Goal: Information Seeking & Learning: Learn about a topic

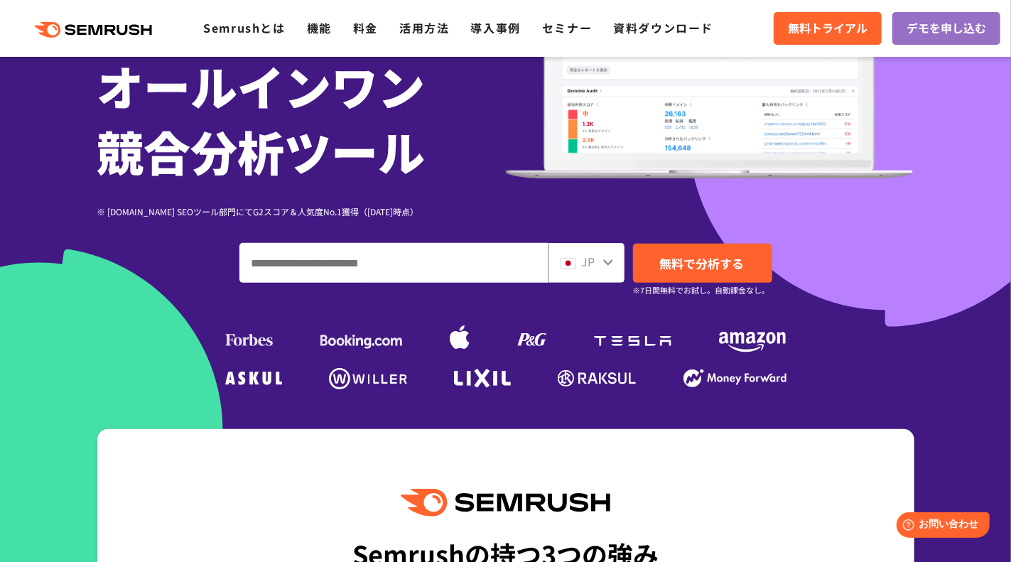
scroll to position [239, 0]
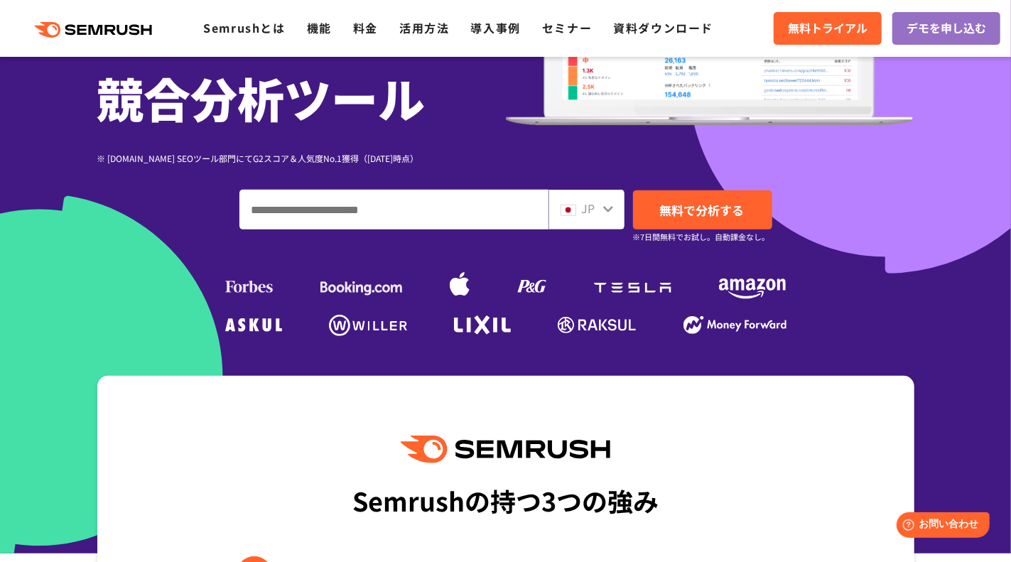
click at [422, 214] on input "ドメイン、キーワードまたはURLを入力してください" at bounding box center [394, 209] width 308 height 38
type input "**********"
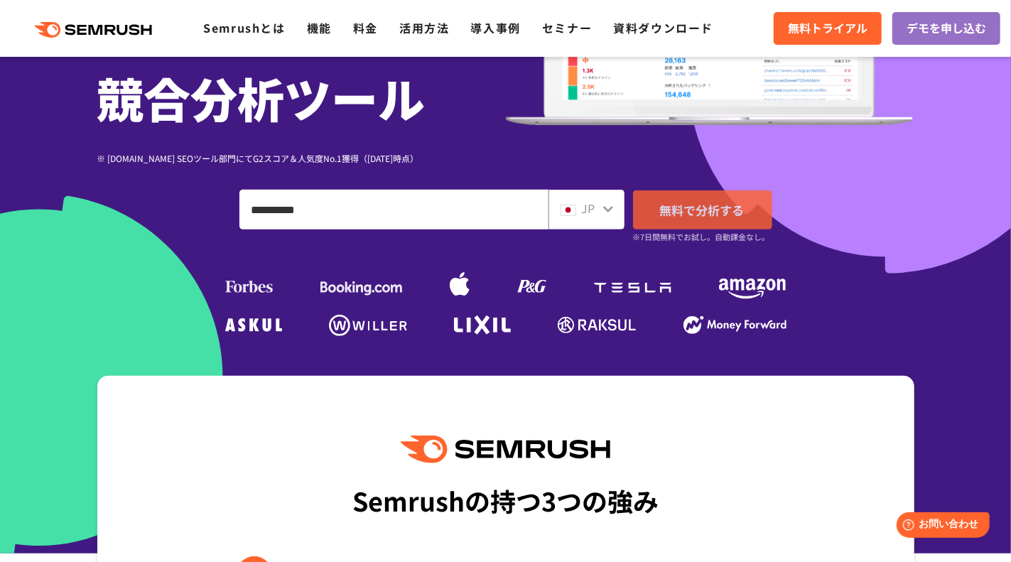
click at [713, 208] on span "無料で分析する" at bounding box center [702, 210] width 85 height 18
click at [600, 207] on div "JP" at bounding box center [582, 209] width 45 height 18
click at [577, 207] on div "JP" at bounding box center [582, 209] width 45 height 18
click at [463, 198] on input "**********" at bounding box center [394, 209] width 308 height 38
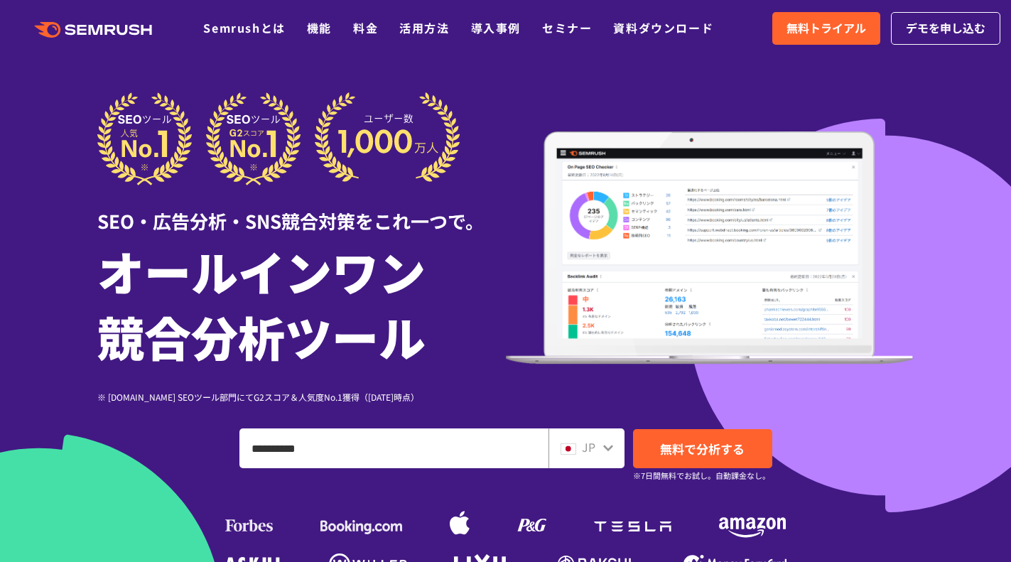
click at [586, 438] on span "JP" at bounding box center [588, 446] width 13 height 17
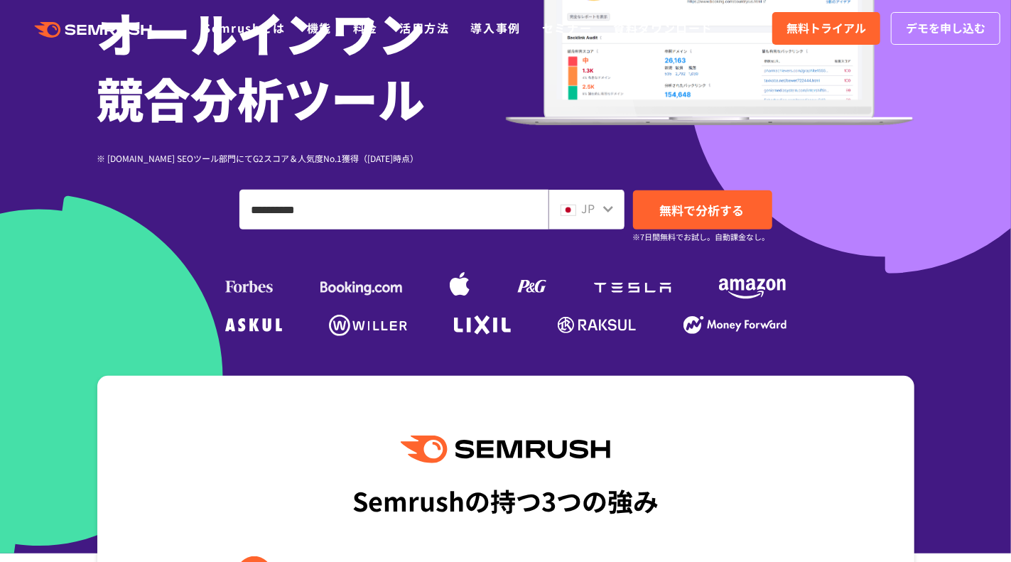
click at [606, 207] on icon at bounding box center [607, 208] width 11 height 11
click at [563, 209] on img at bounding box center [568, 210] width 16 height 11
click at [506, 210] on input "**********" at bounding box center [394, 209] width 308 height 38
click at [582, 208] on span "JP" at bounding box center [588, 208] width 13 height 17
click at [582, 206] on span "JP" at bounding box center [588, 208] width 13 height 17
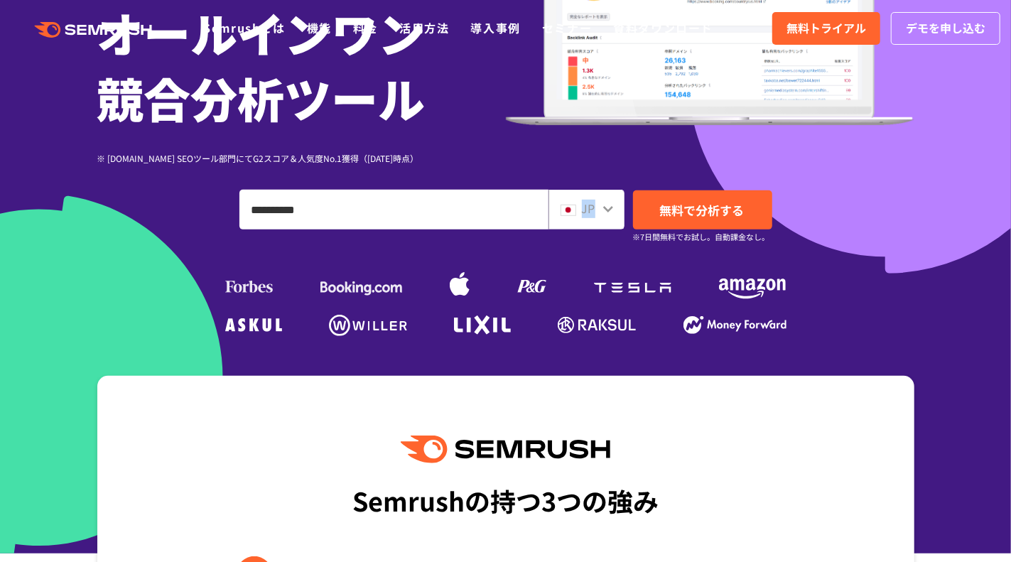
click at [582, 206] on span "JP" at bounding box center [588, 208] width 13 height 17
click at [563, 210] on img at bounding box center [568, 210] width 16 height 11
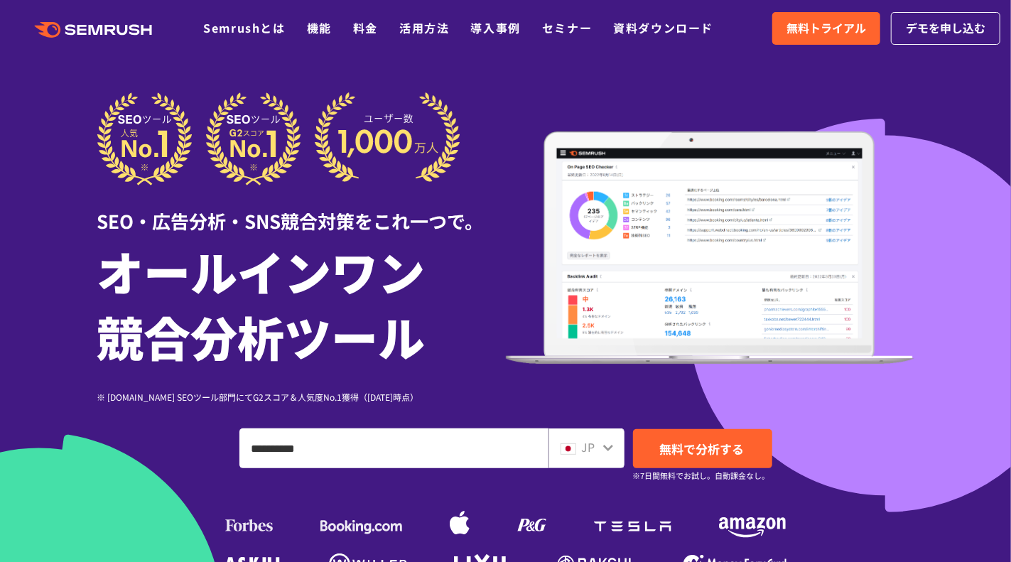
click at [440, 185] on div "SEO・広告分析・SNS競合対策をこれ一つで。" at bounding box center [301, 209] width 408 height 49
